Goal: Task Accomplishment & Management: Manage account settings

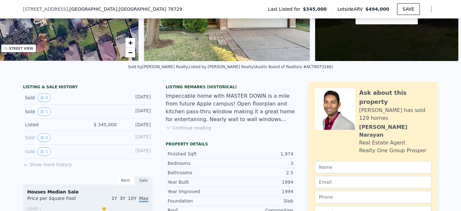
scroll to position [100, 0]
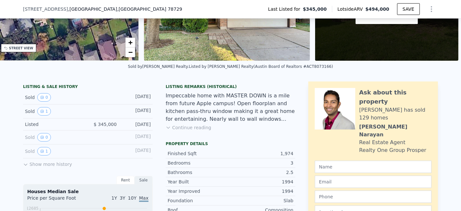
click at [167, 130] on icon at bounding box center [168, 127] width 5 height 5
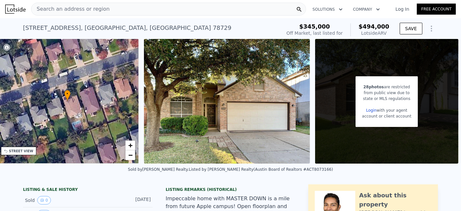
scroll to position [15, 0]
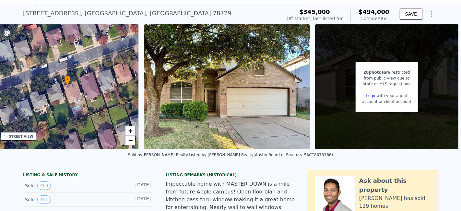
click at [367, 96] on link "Login" at bounding box center [371, 95] width 10 height 5
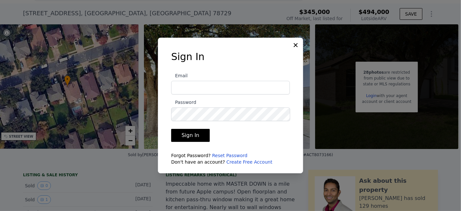
click at [233, 162] on link "Create Free Account" at bounding box center [249, 161] width 46 height 5
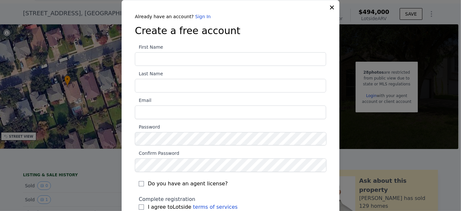
click at [138, 58] on input "First Name" at bounding box center [230, 59] width 191 height 14
type input "Brigid"
type input "Ludwig"
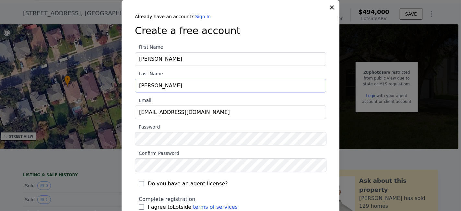
click at [187, 81] on input "Ludwig" at bounding box center [230, 86] width 191 height 14
click at [161, 110] on input "brigidludwig@gmail.com" at bounding box center [230, 112] width 191 height 14
click at [170, 111] on input "brigidludwig@gmail.com" at bounding box center [230, 112] width 191 height 14
type input "brigidludwig@yahoo.com"
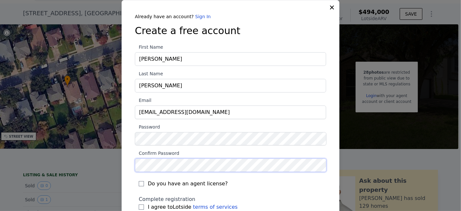
scroll to position [34, 0]
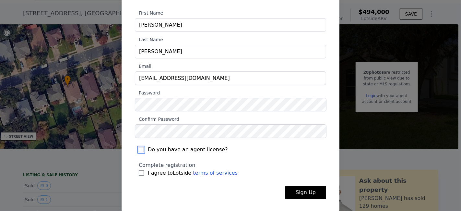
click at [139, 148] on input "Do you have an agent license?" at bounding box center [141, 149] width 5 height 5
checkbox input "true"
click at [139, 171] on input "I agree to Lotside terms of services" at bounding box center [141, 172] width 5 height 5
checkbox input "true"
click at [296, 188] on button "Sign Up" at bounding box center [305, 192] width 41 height 13
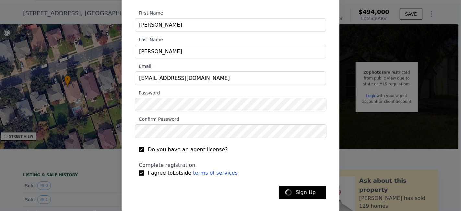
scroll to position [0, 0]
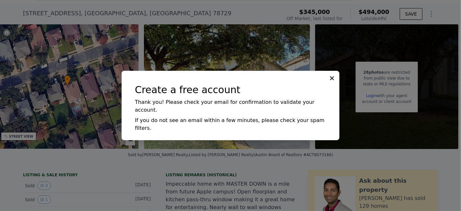
click at [329, 81] on icon at bounding box center [332, 78] width 6 height 6
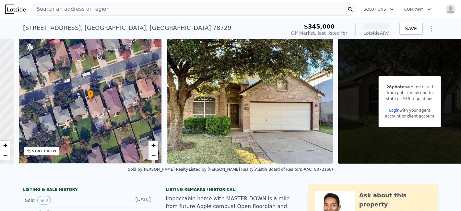
scroll to position [0, 160]
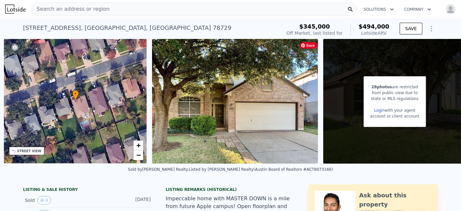
scroll to position [0, 160]
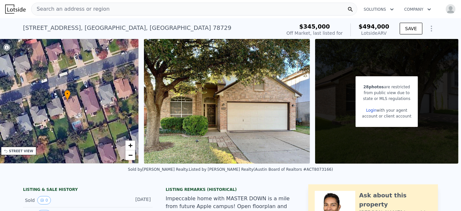
click at [366, 110] on link "Login" at bounding box center [371, 110] width 10 height 5
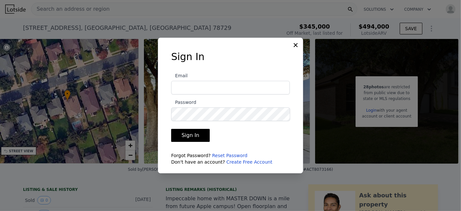
type input "brigidludwig@yahoo.com"
click at [199, 131] on button "Sign In" at bounding box center [190, 135] width 39 height 13
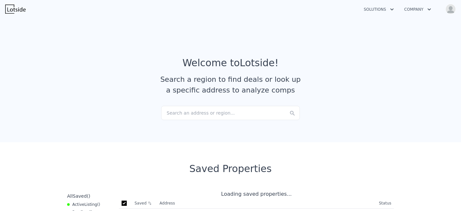
checkbox input "true"
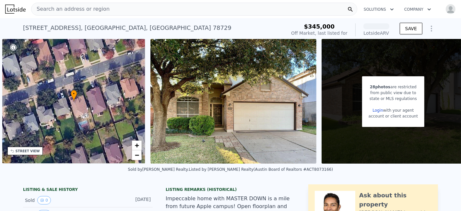
scroll to position [0, 160]
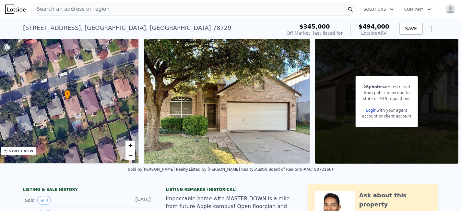
click at [447, 13] on img "button" at bounding box center [450, 9] width 10 height 10
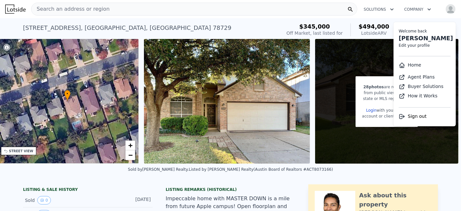
click at [447, 13] on img "button" at bounding box center [450, 9] width 10 height 10
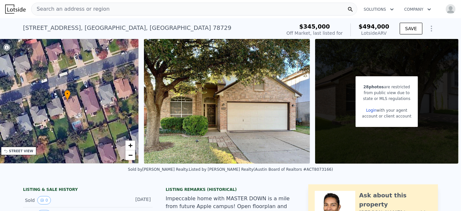
click at [447, 13] on img "button" at bounding box center [450, 9] width 10 height 10
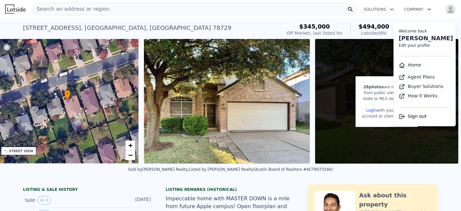
click at [398, 42] on div "Brigid Ludwig" at bounding box center [424, 38] width 52 height 9
click at [415, 32] on div "Welcome back" at bounding box center [424, 31] width 52 height 5
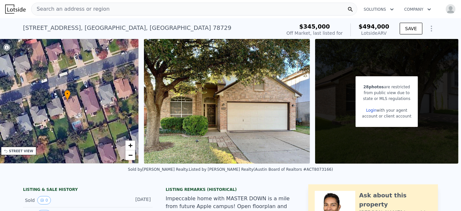
click at [445, 12] on img "button" at bounding box center [450, 9] width 10 height 10
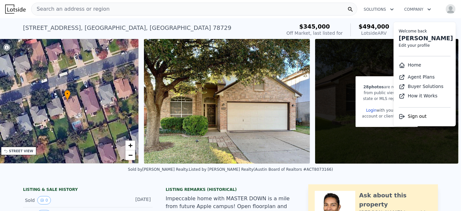
click at [410, 44] on link "Edit your profile" at bounding box center [413, 45] width 31 height 5
select select "53"
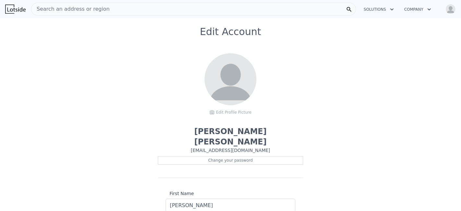
click at [454, 15] on div "Open main menu Search an address or region Solutions Company Open user menu" at bounding box center [230, 9] width 450 height 16
click at [450, 11] on img "button" at bounding box center [450, 9] width 10 height 10
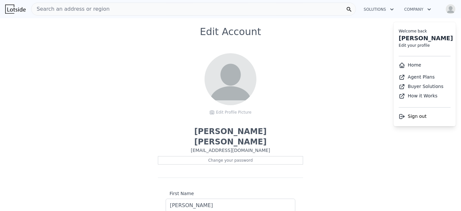
click at [412, 88] on link "Buyer Solutions" at bounding box center [420, 86] width 45 height 5
